Goal: Task Accomplishment & Management: Use online tool/utility

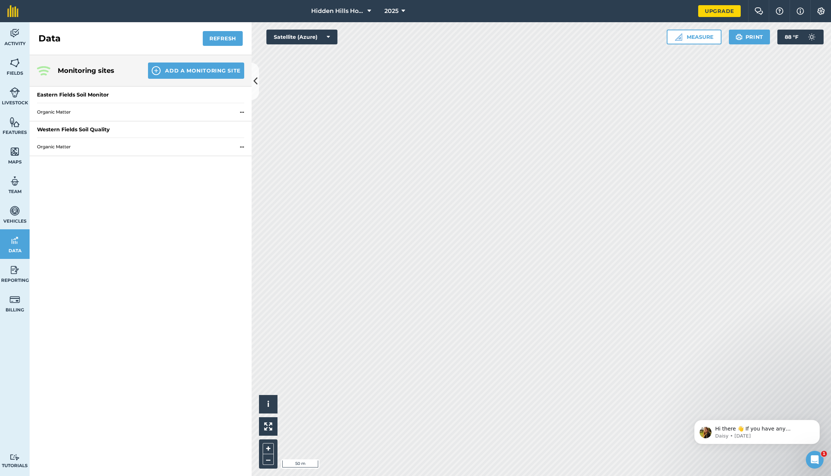
scroll to position [1, 0]
click at [12, 65] on img at bounding box center [15, 62] width 10 height 11
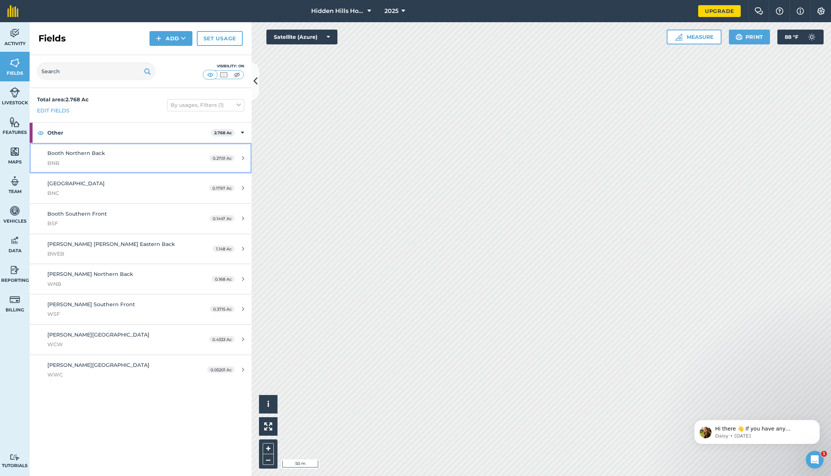
click at [143, 153] on div "Booth Northern Back BNB" at bounding box center [116, 158] width 139 height 18
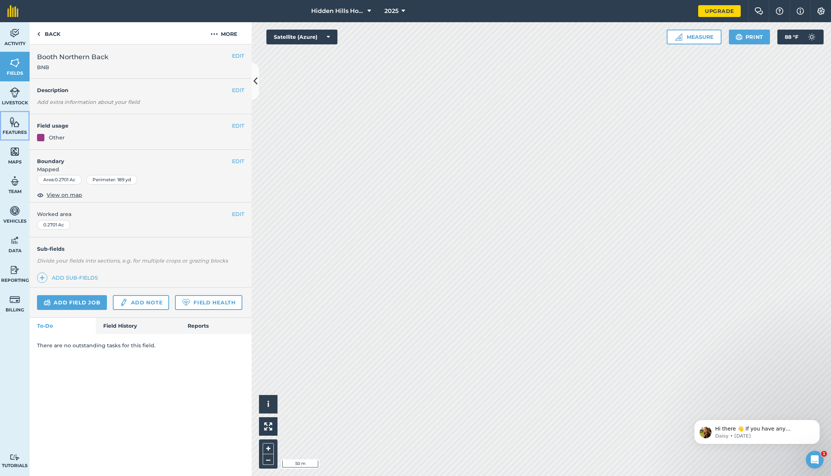
click at [17, 125] on img at bounding box center [15, 122] width 10 height 11
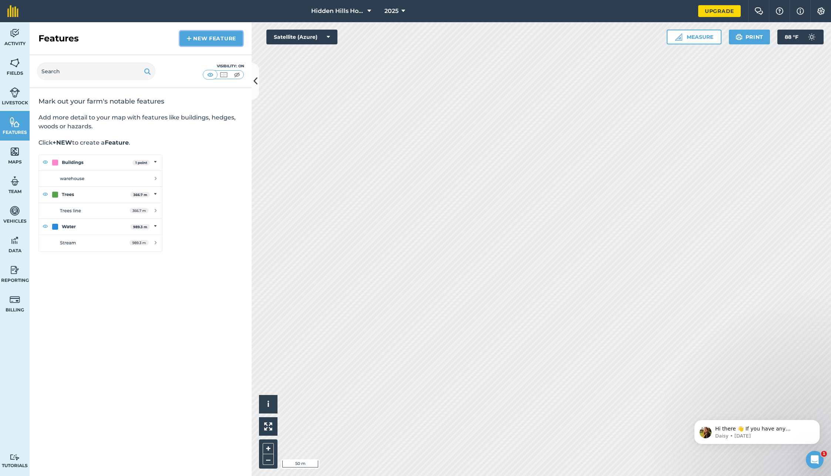
click at [188, 40] on img at bounding box center [189, 38] width 5 height 9
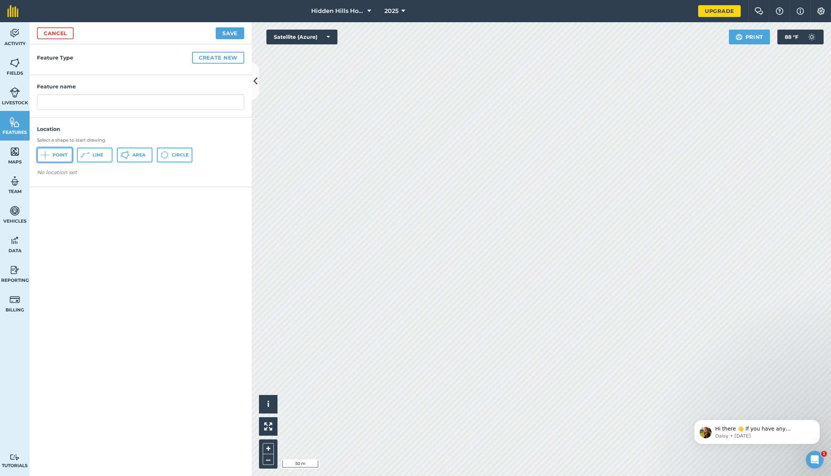
click at [62, 153] on span "Point" at bounding box center [60, 155] width 15 height 6
click at [50, 103] on input "text" at bounding box center [140, 102] width 207 height 16
type input "Shop"
click at [230, 35] on button "Save" at bounding box center [230, 33] width 29 height 12
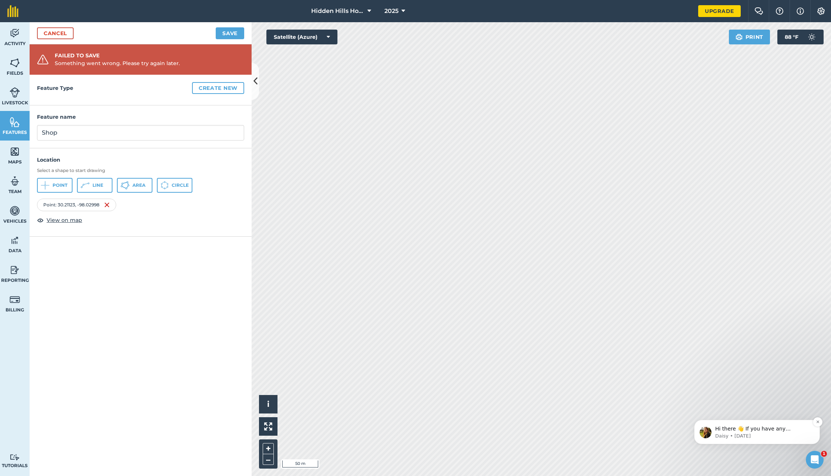
click at [717, 432] on p "Hi there 👋 If you have any questions about our pricing or which plan is right f…" at bounding box center [764, 429] width 96 height 7
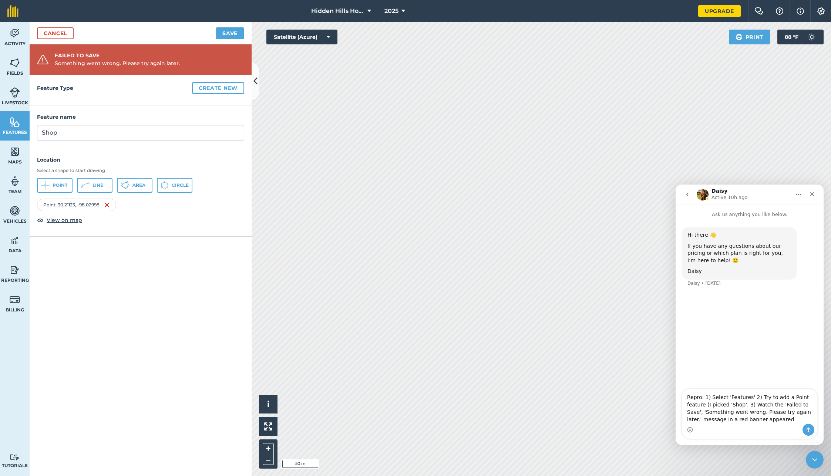
type textarea "Repro: 1) Select 'Features' 2) Try to add a Point feature (I picked 'Shop'. 3) …"
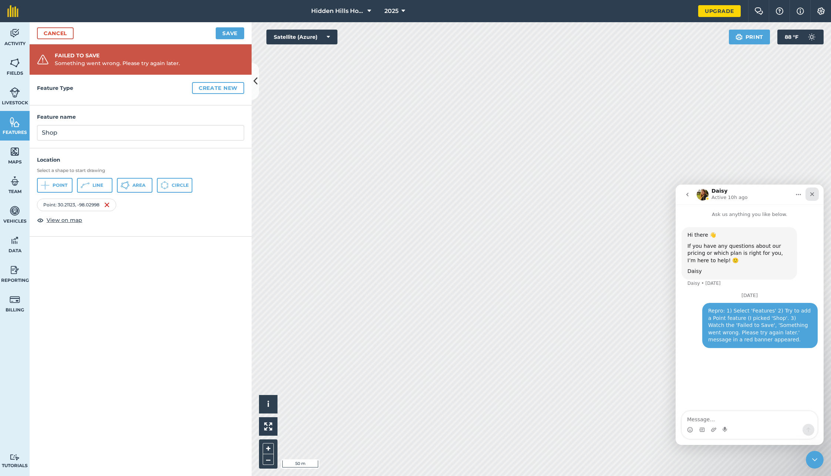
click at [813, 193] on icon "Close" at bounding box center [813, 194] width 4 height 4
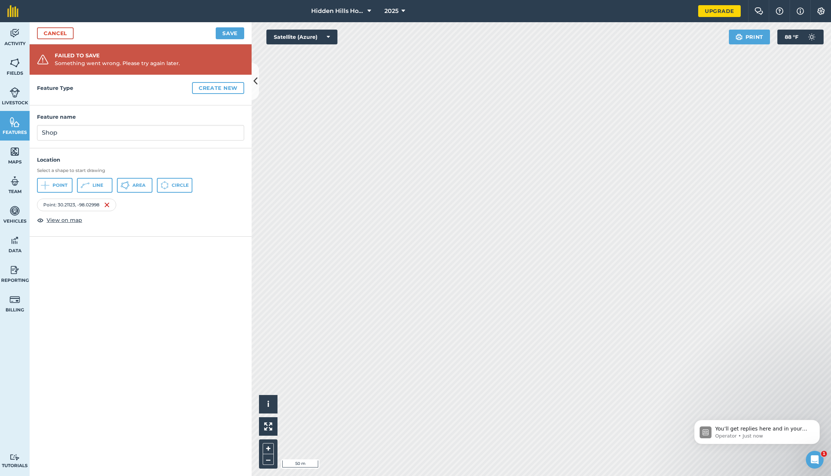
scroll to position [13, 0]
